Goal: Navigation & Orientation: Find specific page/section

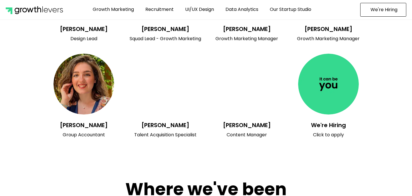
scroll to position [2264, 0]
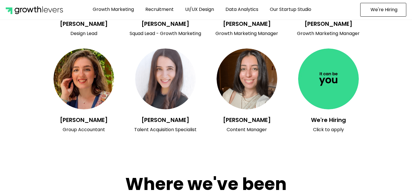
click at [326, 107] on div "We're Hiring Click to apply" at bounding box center [329, 90] width 76 height 84
click at [327, 116] on link "We're Hiring" at bounding box center [328, 120] width 35 height 8
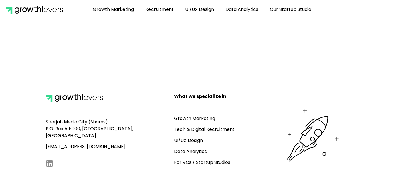
scroll to position [327, 0]
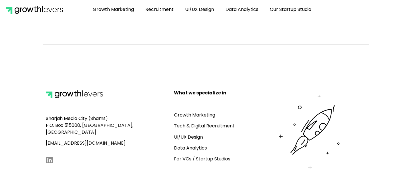
click at [207, 158] on link "For VCs / Startup Studios" at bounding box center [202, 158] width 56 height 7
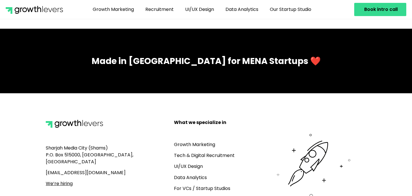
scroll to position [1298, 0]
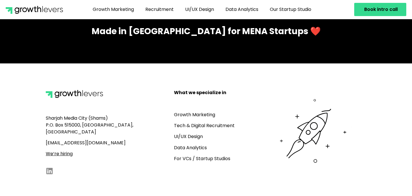
click at [66, 150] on u "We’re hiring" at bounding box center [59, 153] width 27 height 7
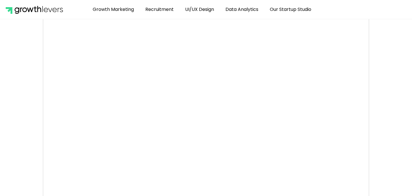
scroll to position [149, 0]
